Goal: Task Accomplishment & Management: Complete application form

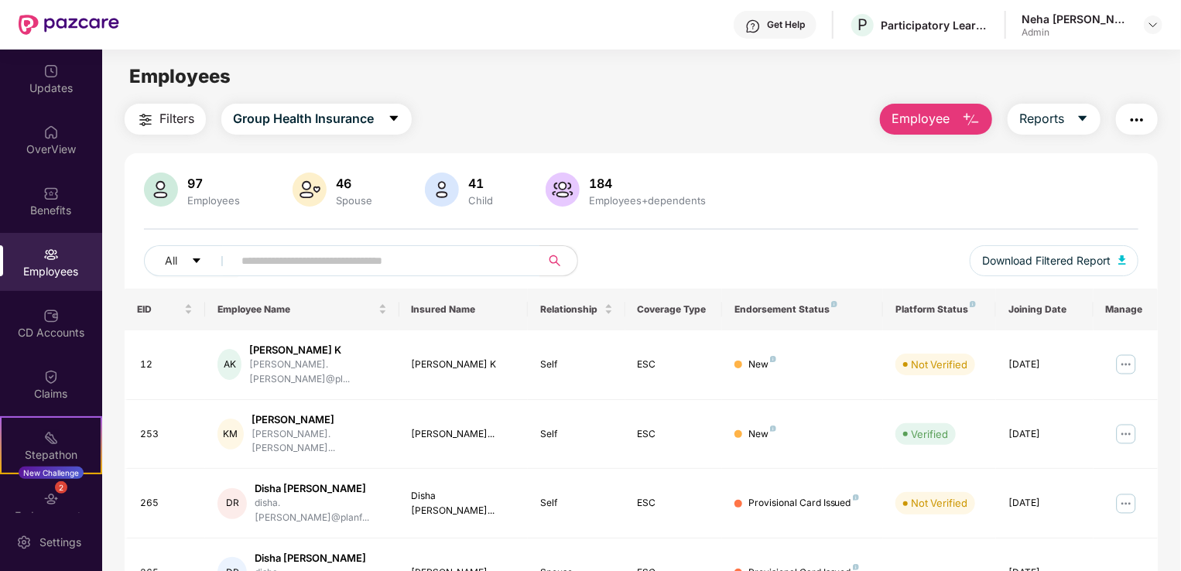
scroll to position [50, 0]
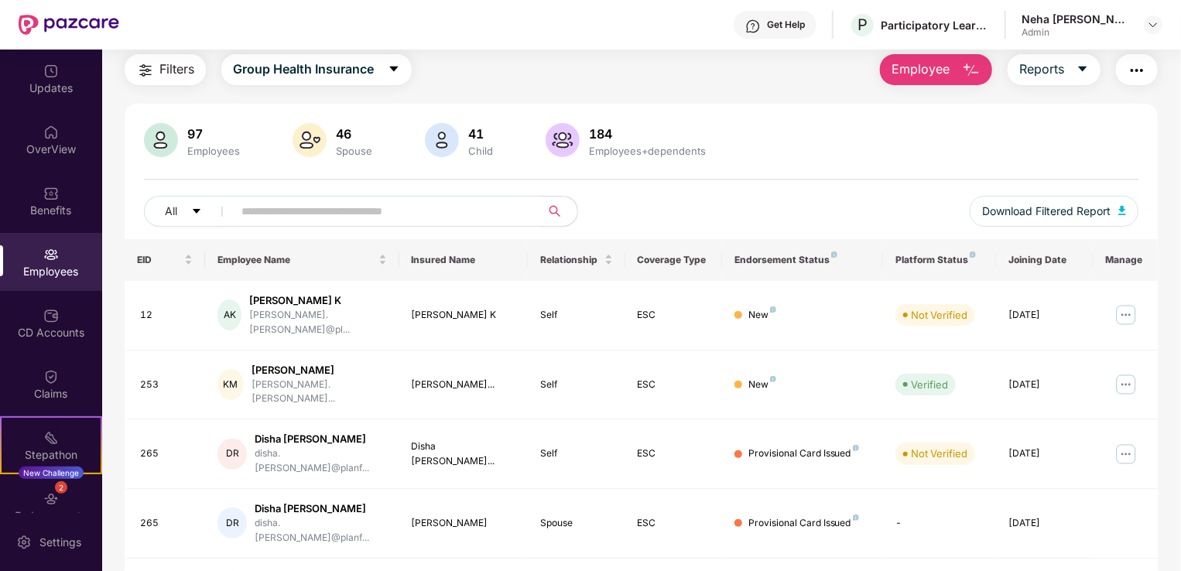
click at [922, 72] on span "Employee" at bounding box center [920, 69] width 58 height 19
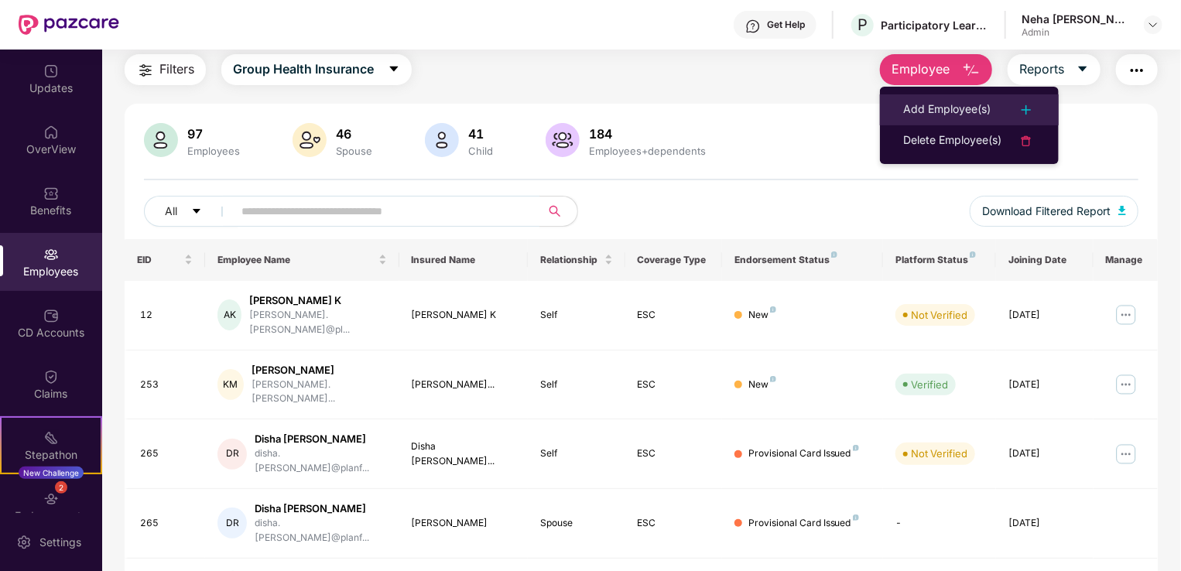
click at [939, 113] on div "Add Employee(s)" at bounding box center [946, 110] width 87 height 19
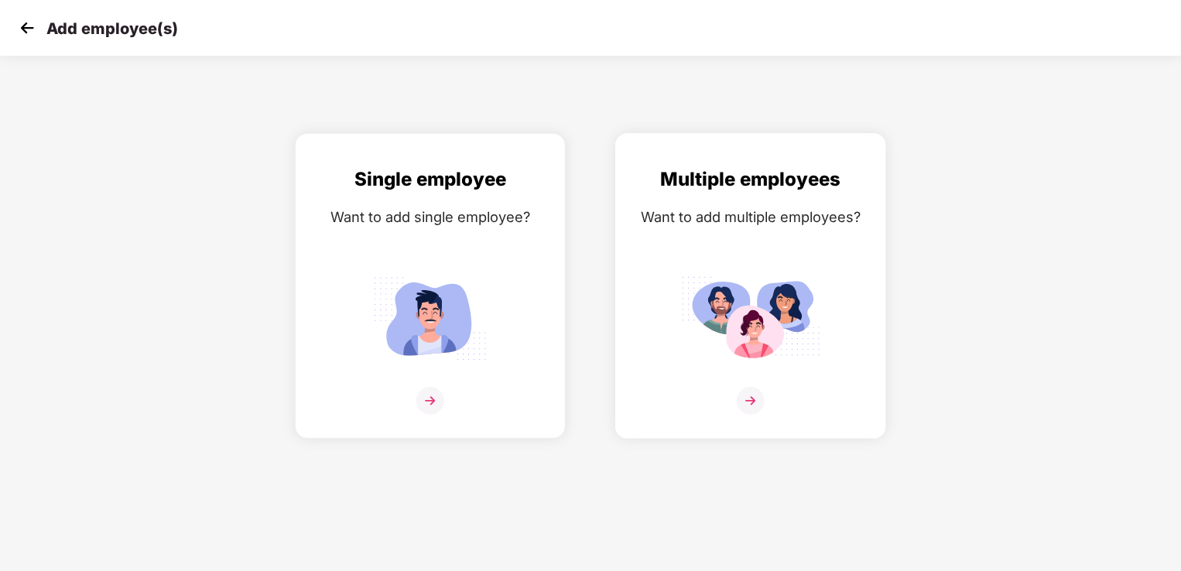
click at [734, 337] on img at bounding box center [750, 318] width 139 height 97
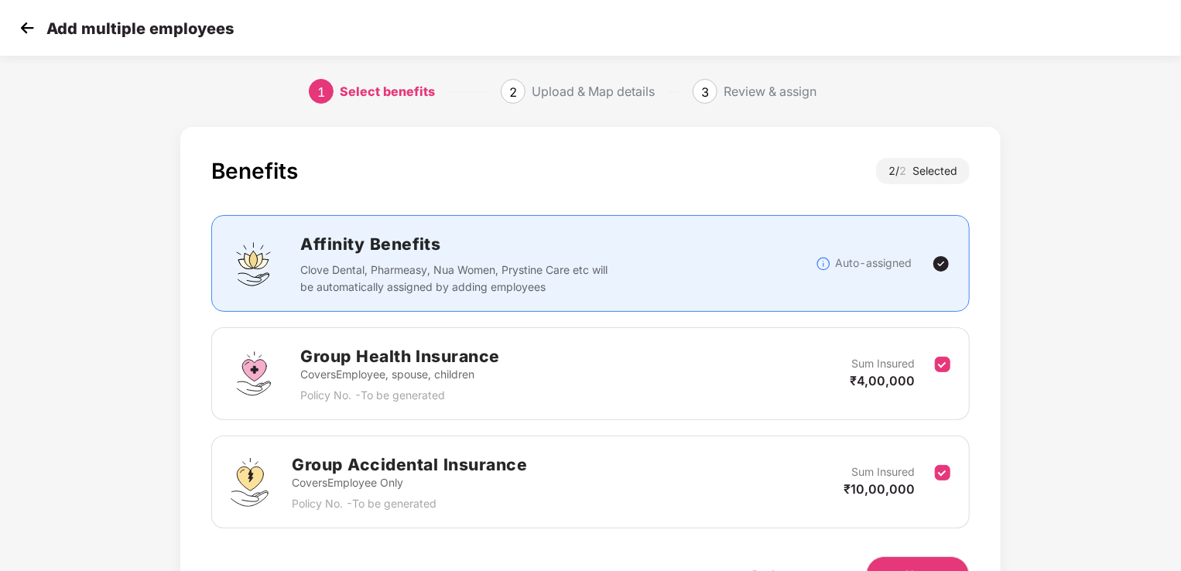
scroll to position [91, 0]
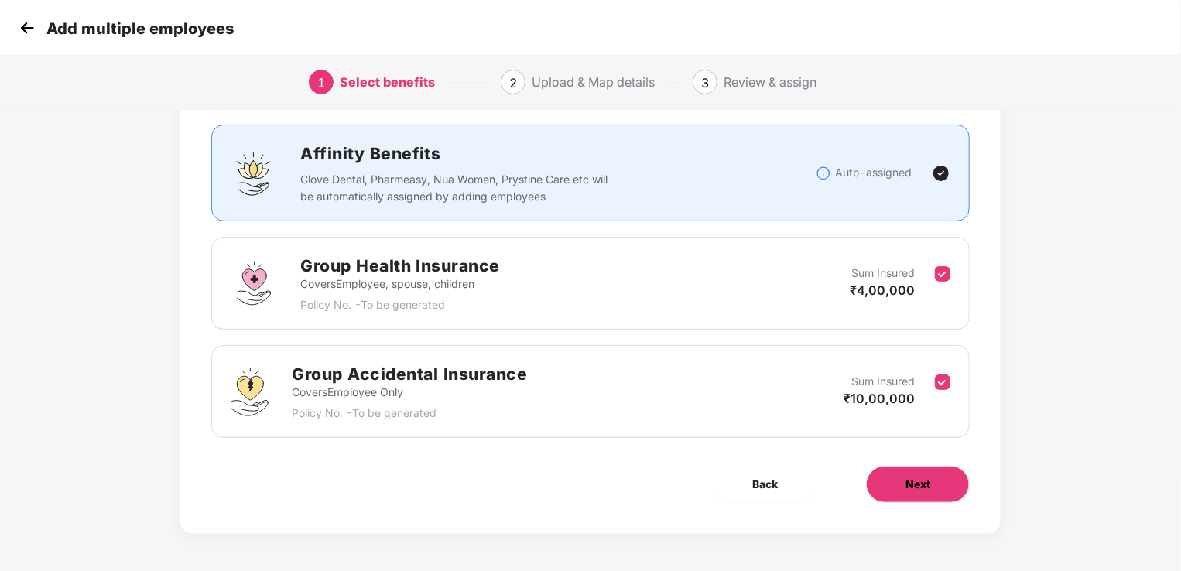
click at [895, 488] on button "Next" at bounding box center [918, 484] width 104 height 37
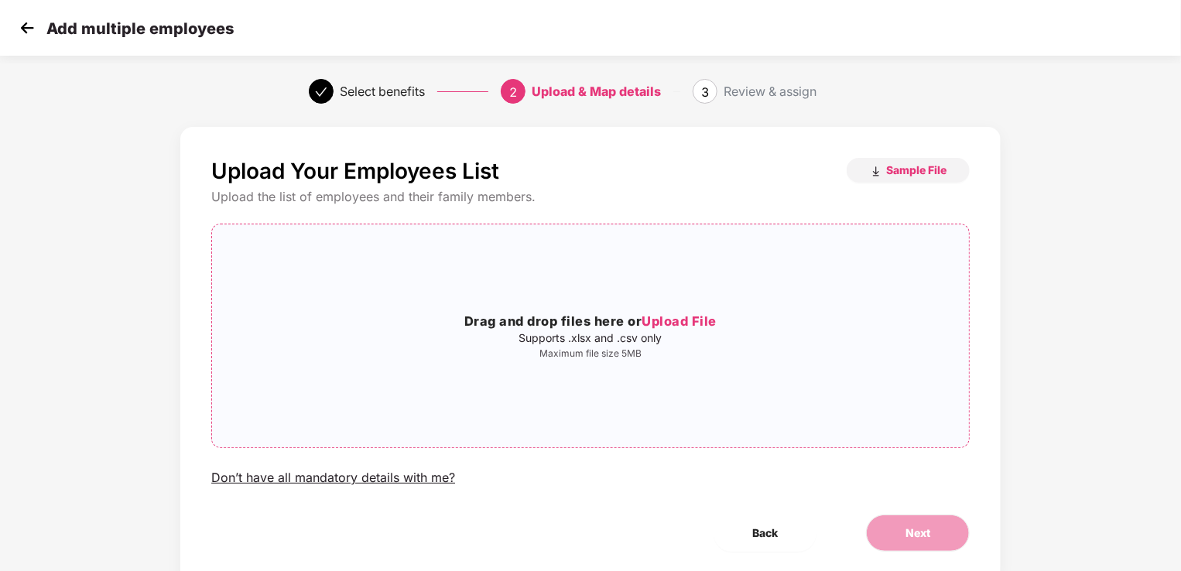
click at [672, 321] on span "Upload File" at bounding box center [678, 320] width 75 height 15
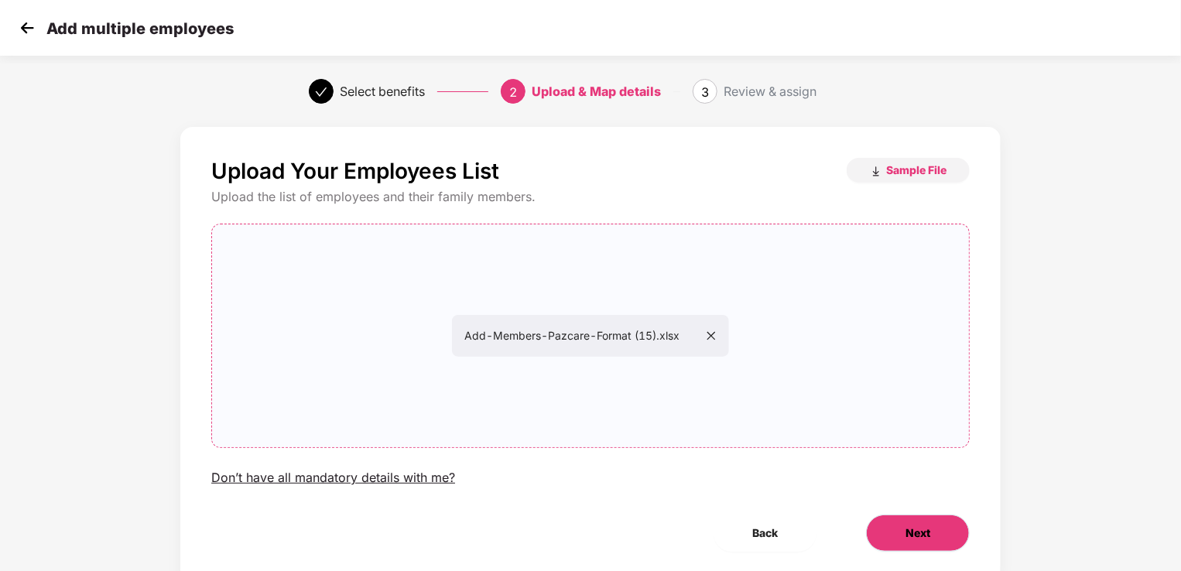
click at [941, 533] on button "Next" at bounding box center [918, 533] width 104 height 37
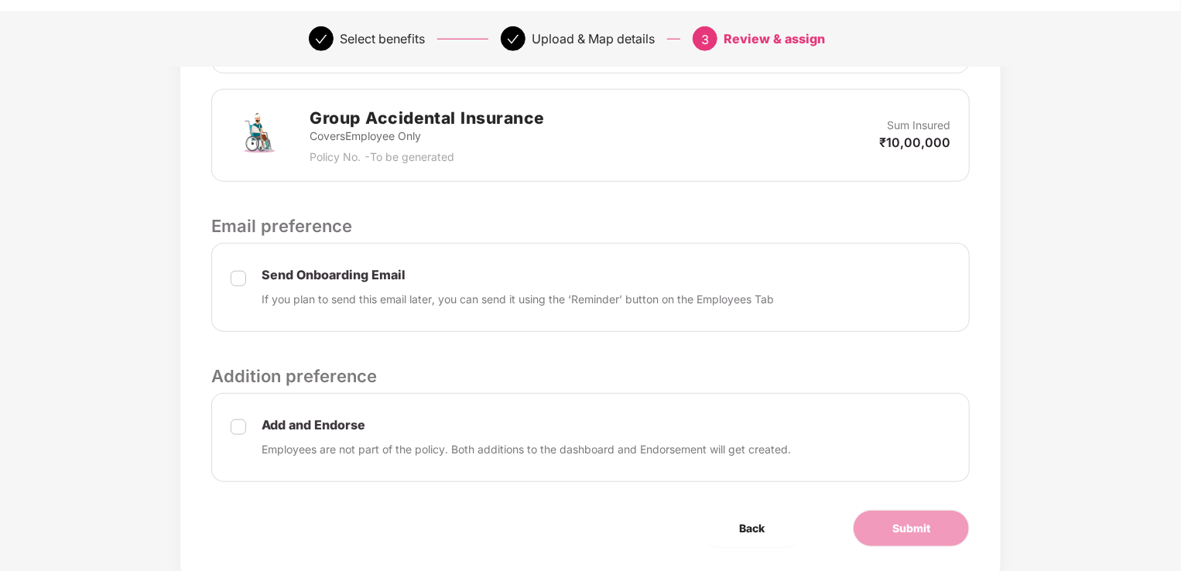
scroll to position [548, 0]
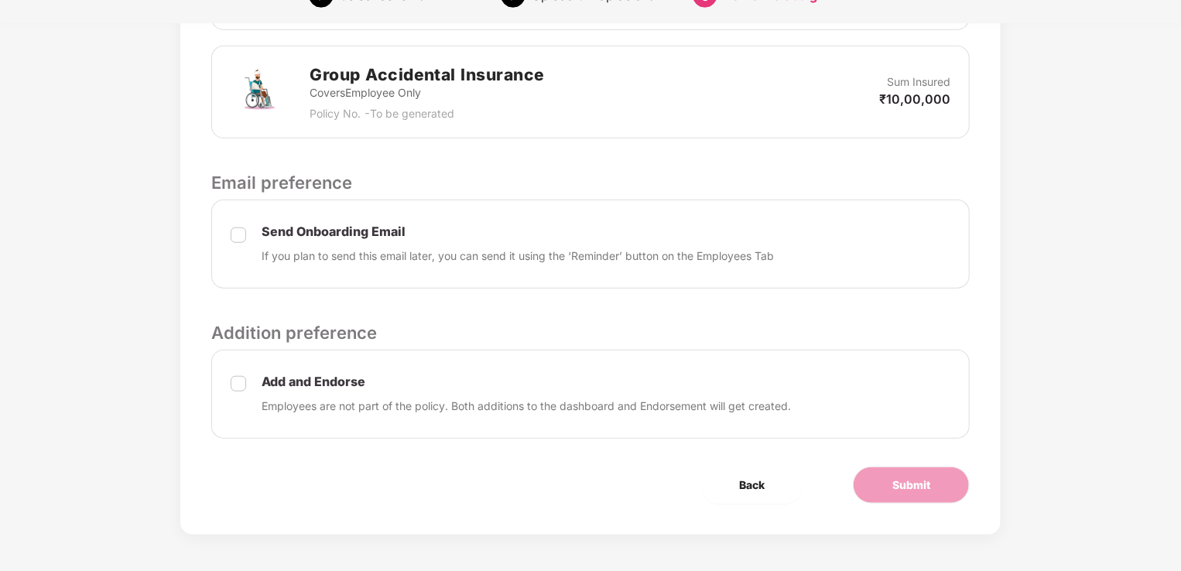
click at [616, 413] on div "Add and Endorse Employees are not part of the policy. Both additions to the das…" at bounding box center [590, 394] width 758 height 89
click at [909, 491] on button "Submit" at bounding box center [911, 485] width 117 height 37
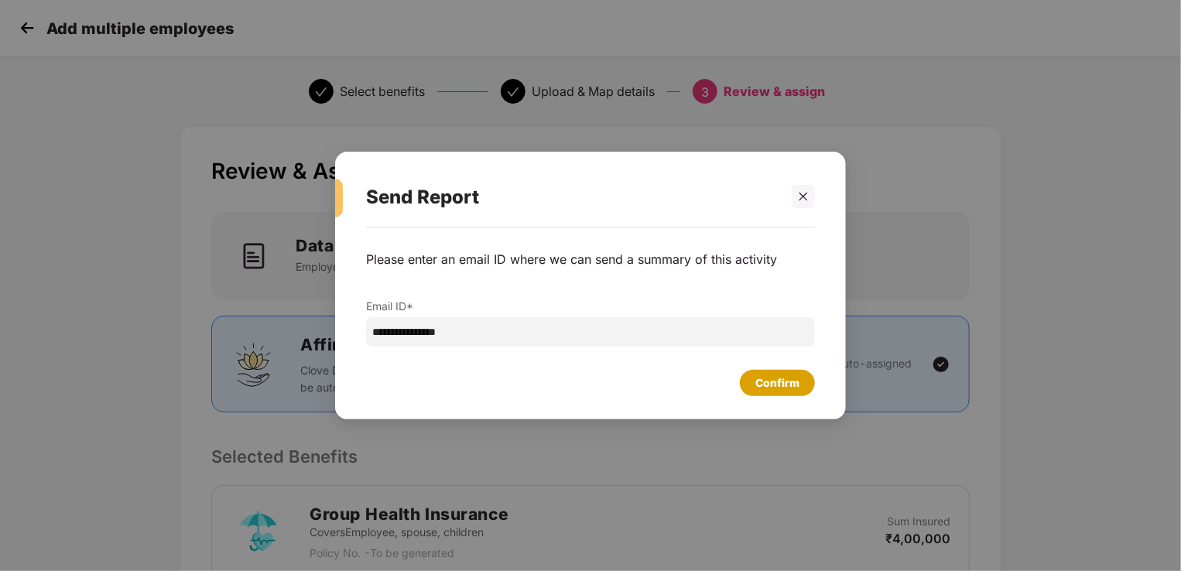
click at [780, 379] on div "Confirm" at bounding box center [777, 382] width 44 height 17
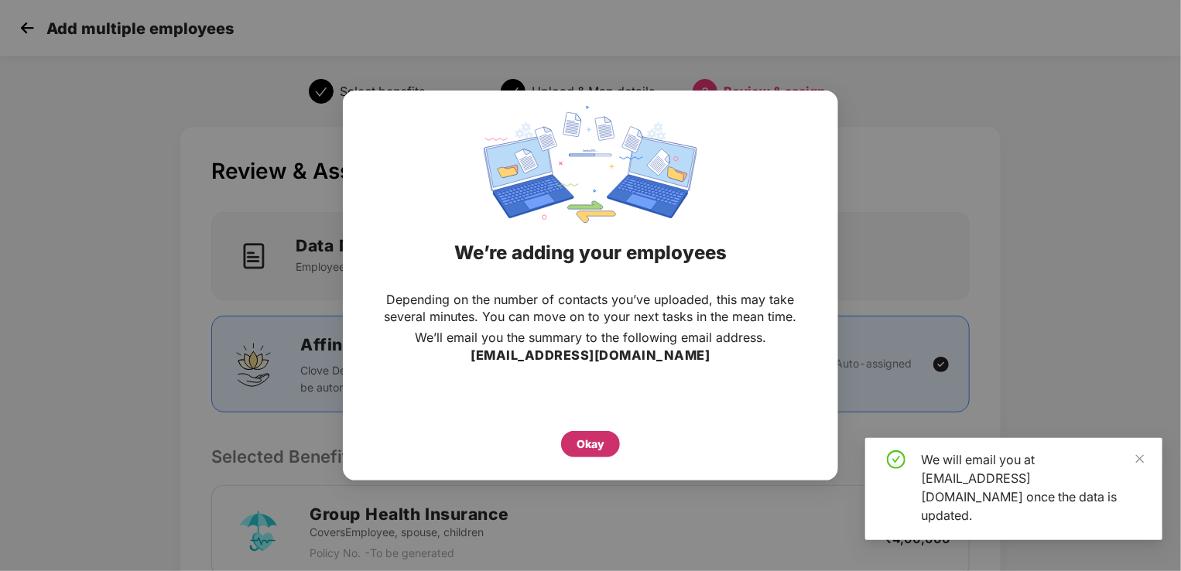
click at [603, 455] on div "Okay" at bounding box center [590, 444] width 59 height 26
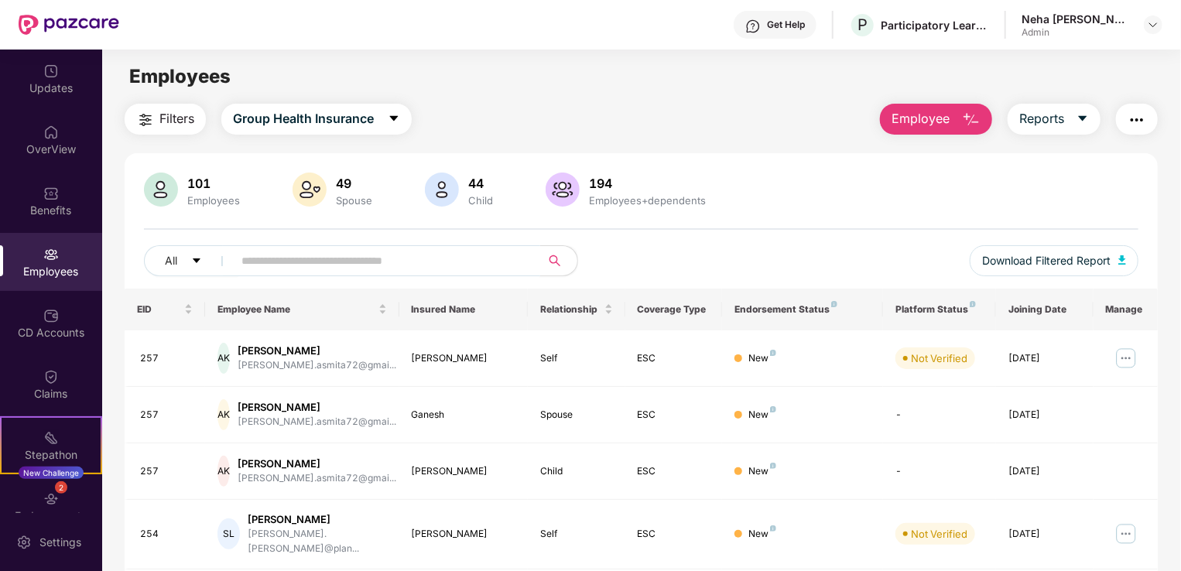
click at [333, 255] on input "text" at bounding box center [380, 260] width 278 height 23
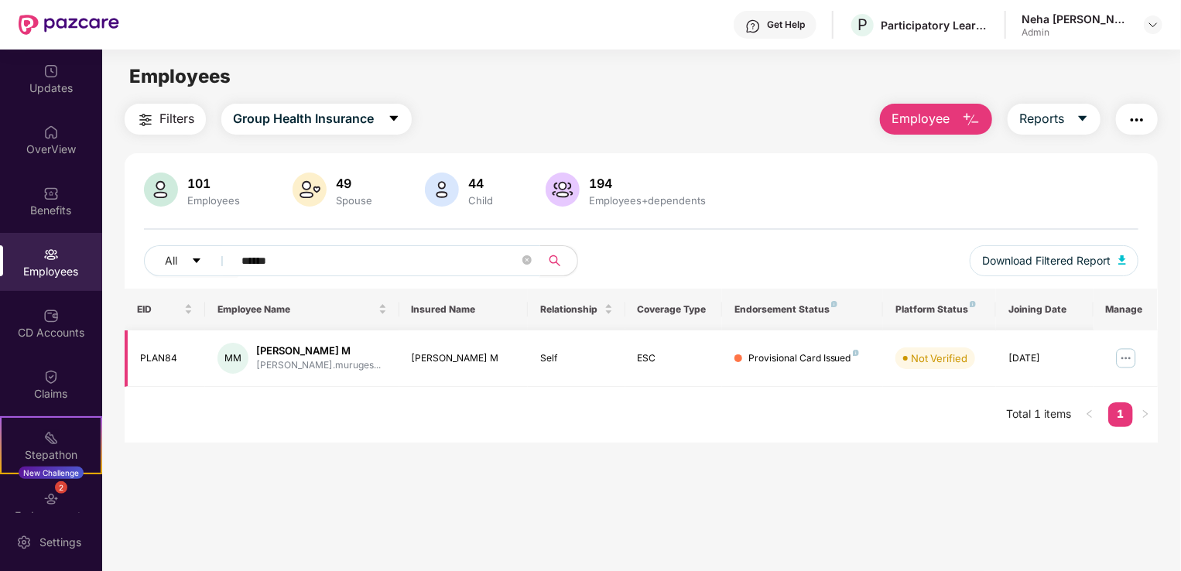
type input "******"
click at [56, 203] on div "Benefits" at bounding box center [51, 210] width 102 height 15
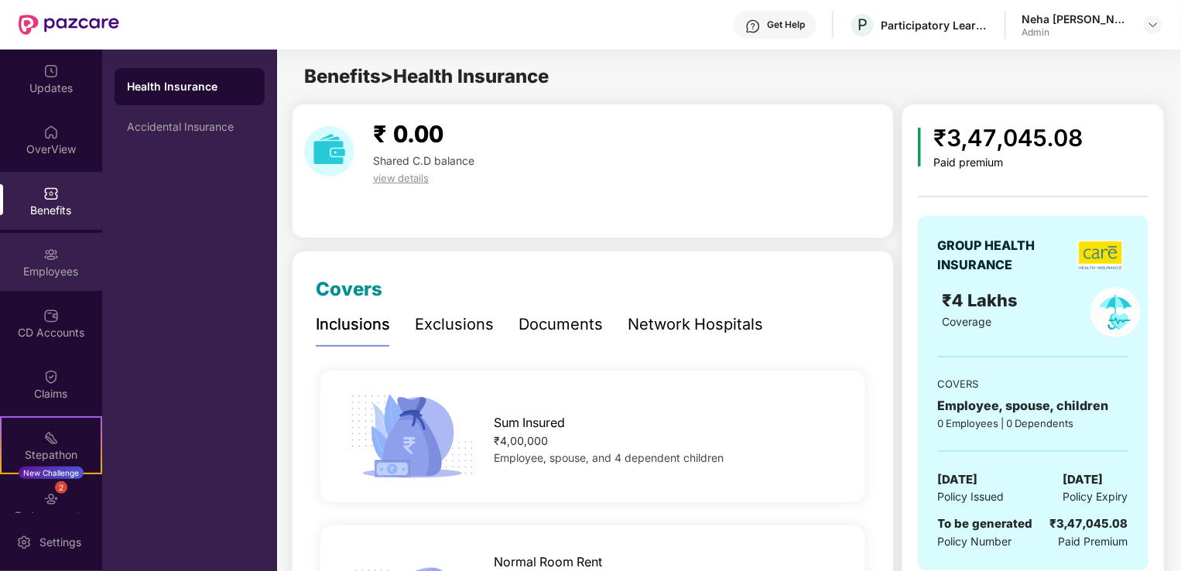
click at [58, 267] on div "Employees" at bounding box center [51, 271] width 102 height 15
